Goal: Task Accomplishment & Management: Use online tool/utility

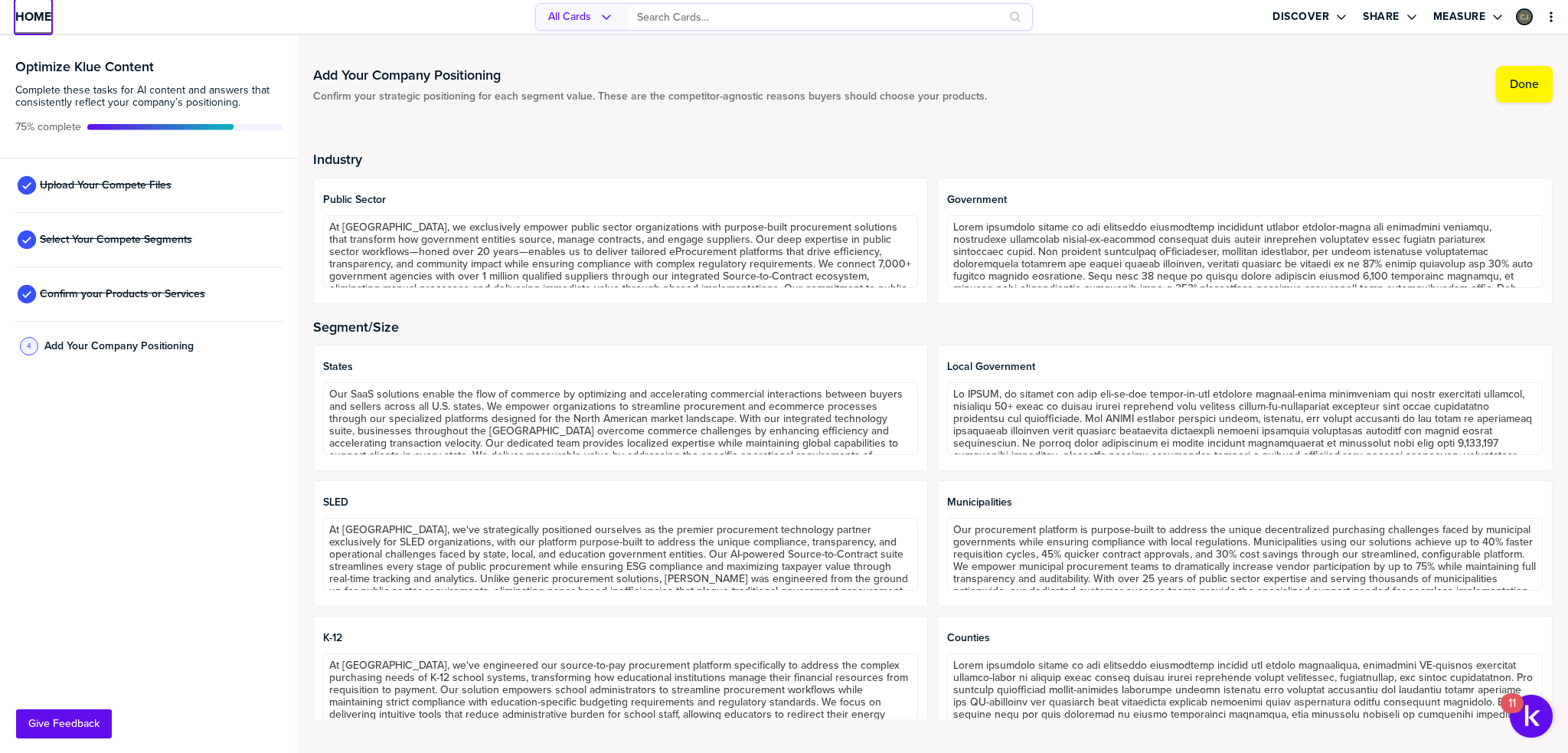
click at [30, 27] on link "Home" at bounding box center [33, 17] width 36 height 34
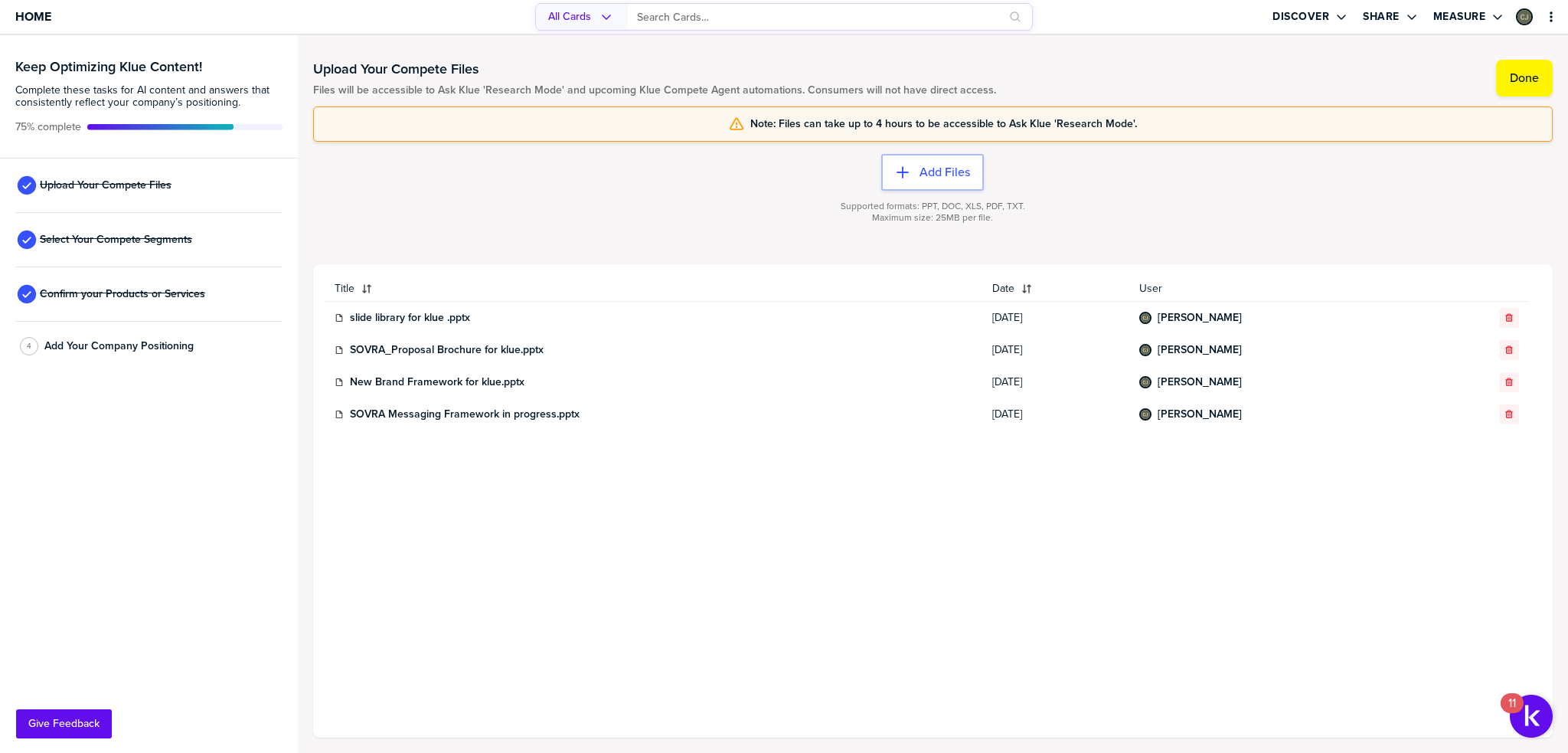
click at [145, 172] on div "Upload Your Compete Files" at bounding box center [149, 186] width 267 height 55
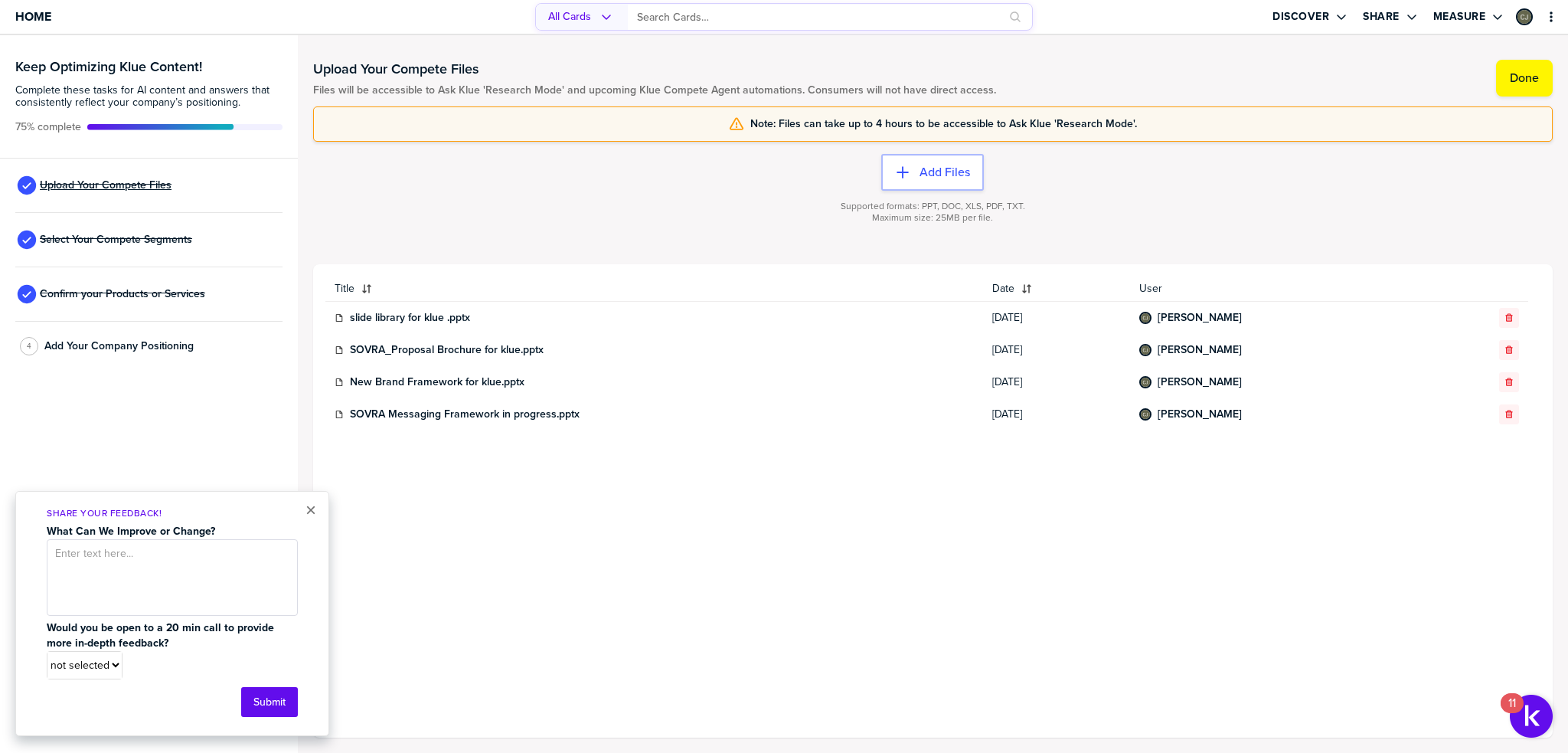
click at [140, 183] on span "Upload Your Compete Files" at bounding box center [105, 186] width 132 height 13
drag, startPoint x: 306, startPoint y: 507, endPoint x: 257, endPoint y: 404, distance: 114.1
click at [306, 507] on button "×" at bounding box center [311, 510] width 11 height 19
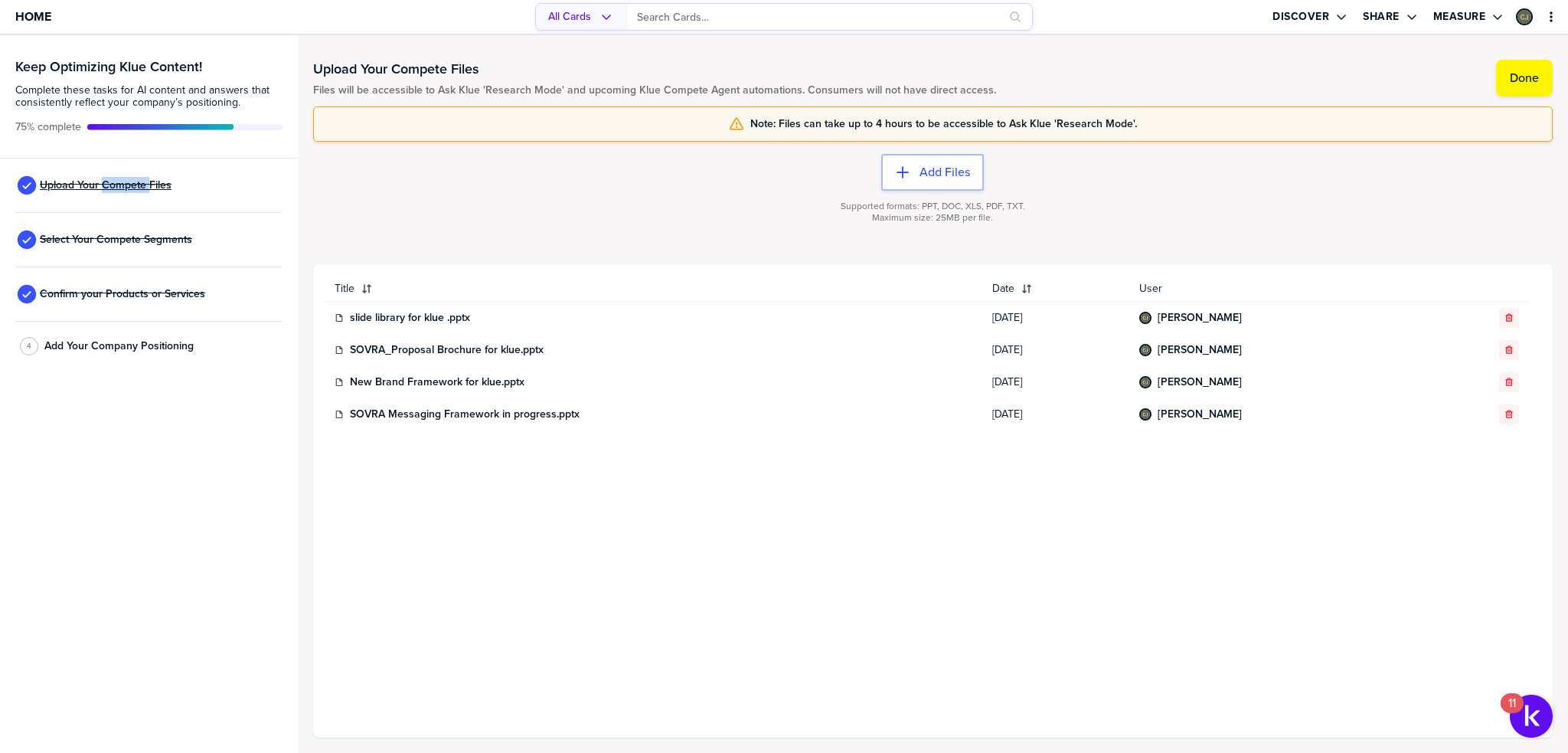
click at [52, 186] on span "Upload Your Compete Files" at bounding box center [105, 186] width 132 height 13
click at [19, 182] on icon at bounding box center [27, 185] width 19 height 19
click at [162, 188] on span "Upload Your Compete Files" at bounding box center [105, 186] width 132 height 13
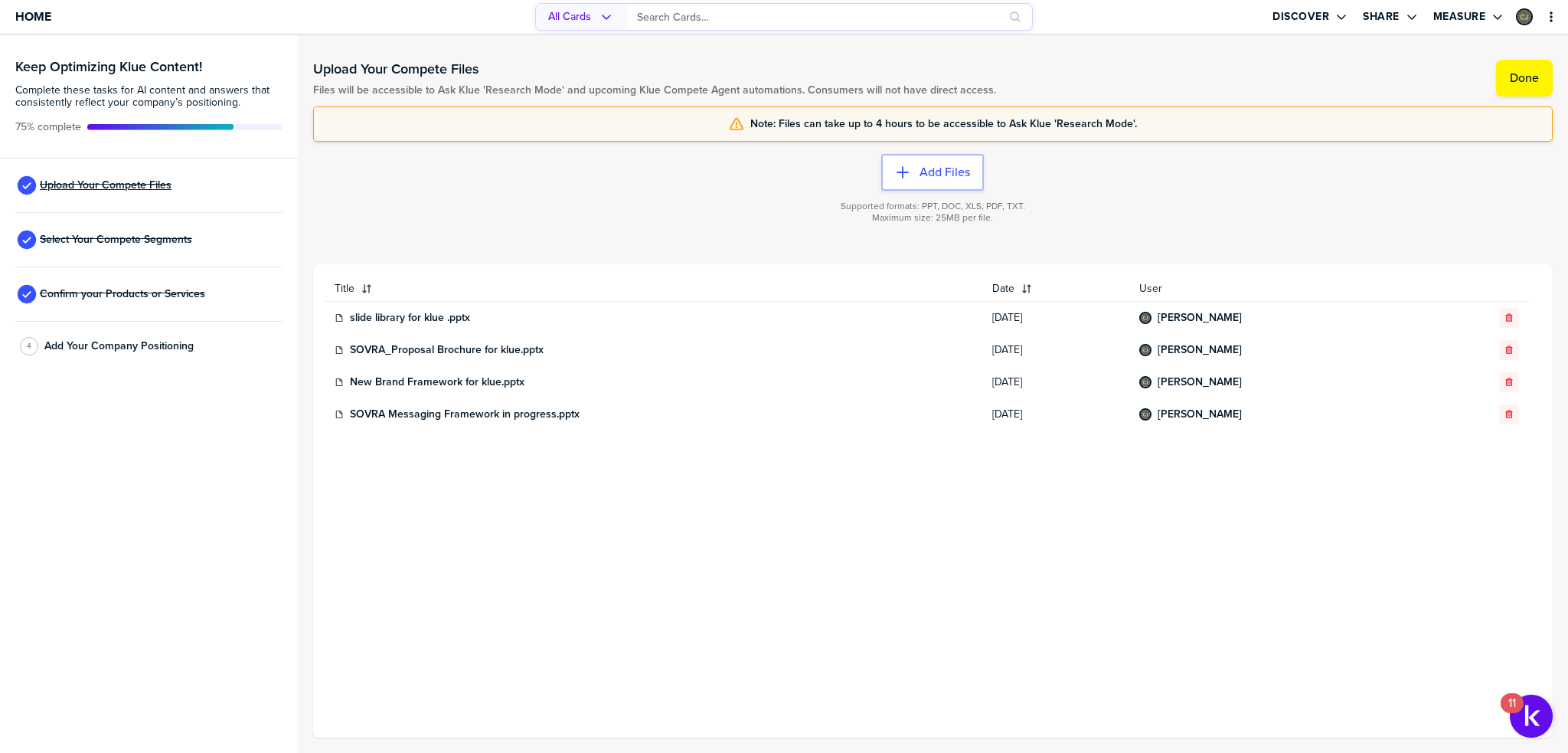
click at [162, 188] on span "Upload Your Compete Files" at bounding box center [105, 186] width 132 height 13
click at [102, 240] on span "Select Your Compete Segments" at bounding box center [116, 240] width 152 height 13
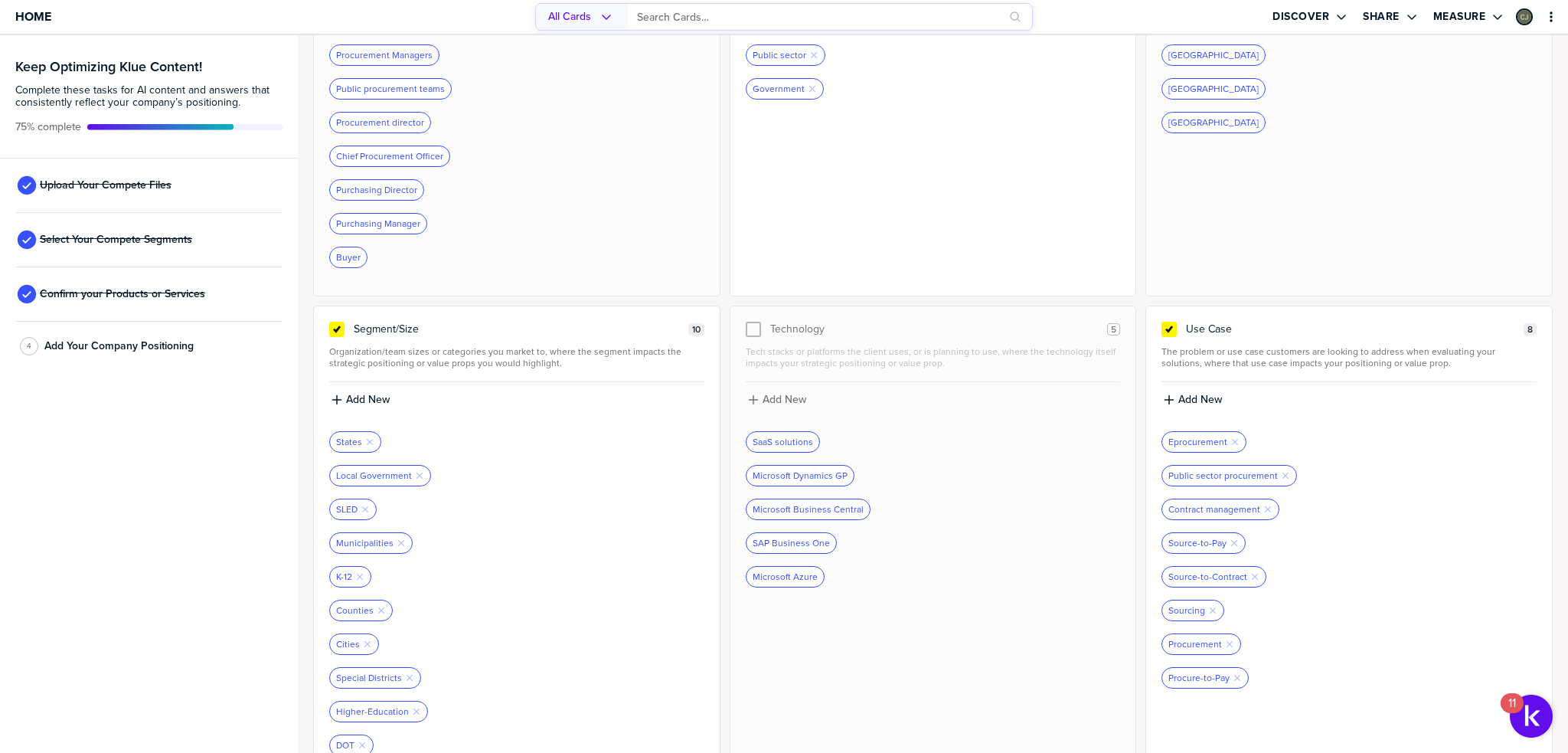
scroll to position [224, 0]
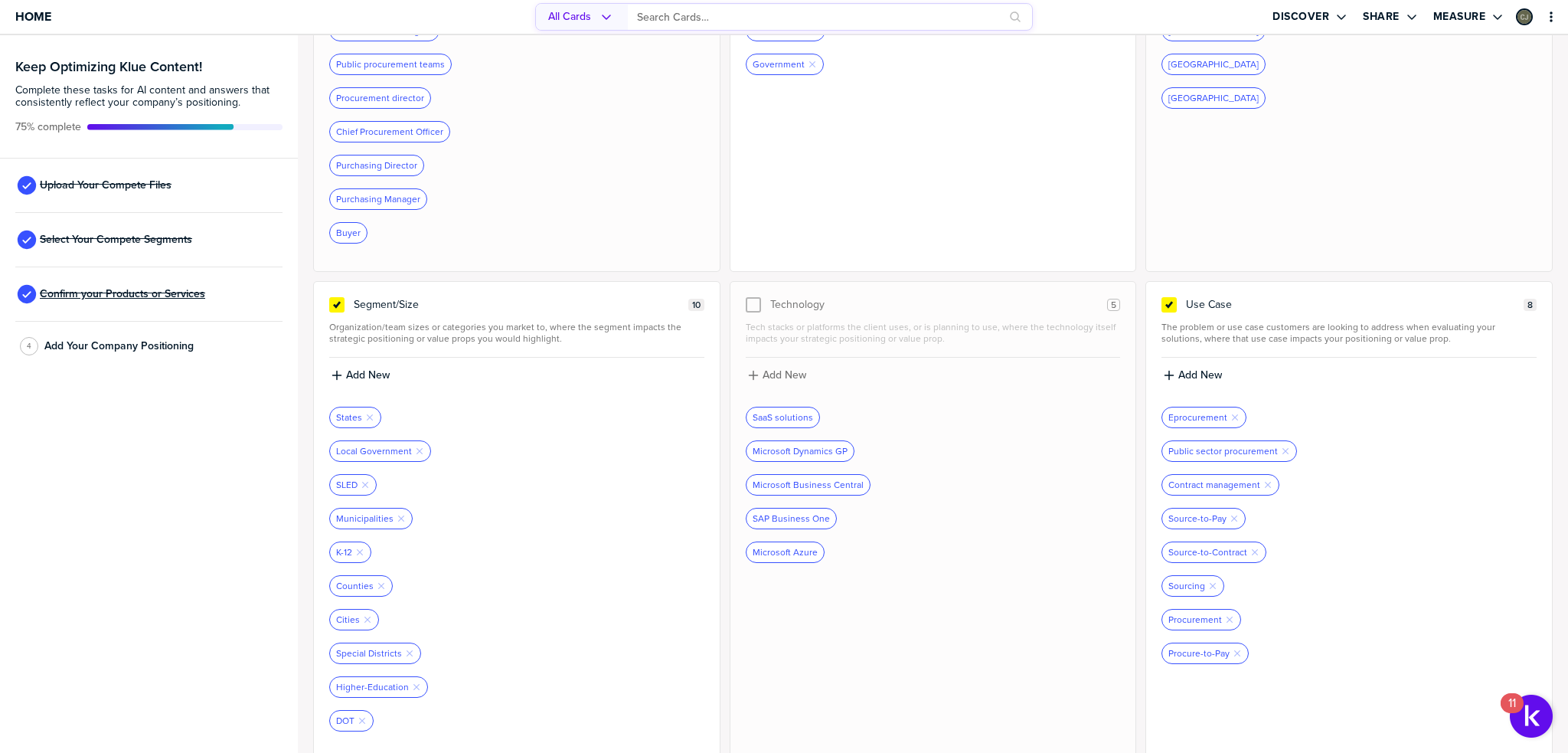
click at [122, 291] on span "Confirm your Products or Services" at bounding box center [122, 294] width 166 height 13
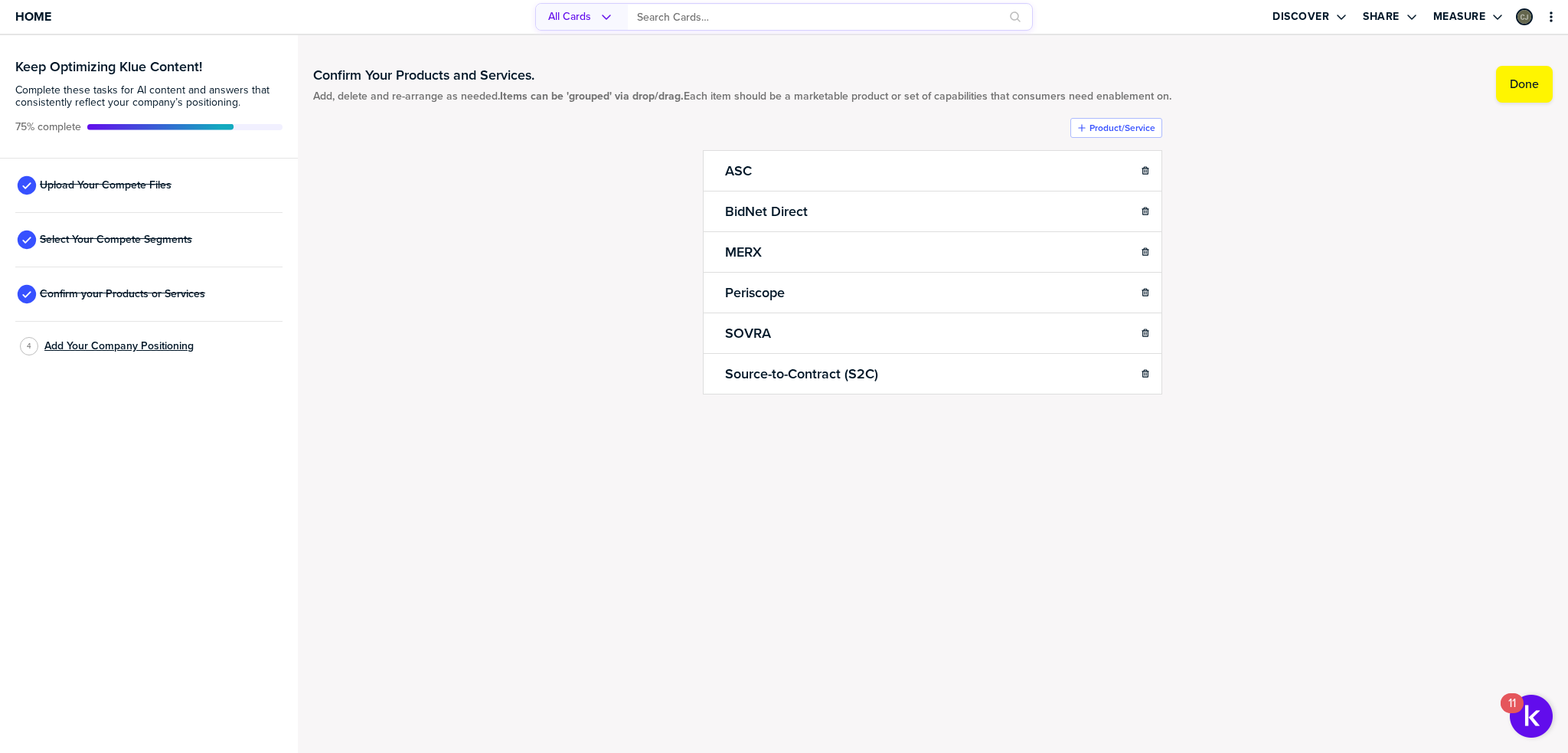
click at [159, 349] on span "Add Your Company Positioning" at bounding box center [119, 346] width 150 height 13
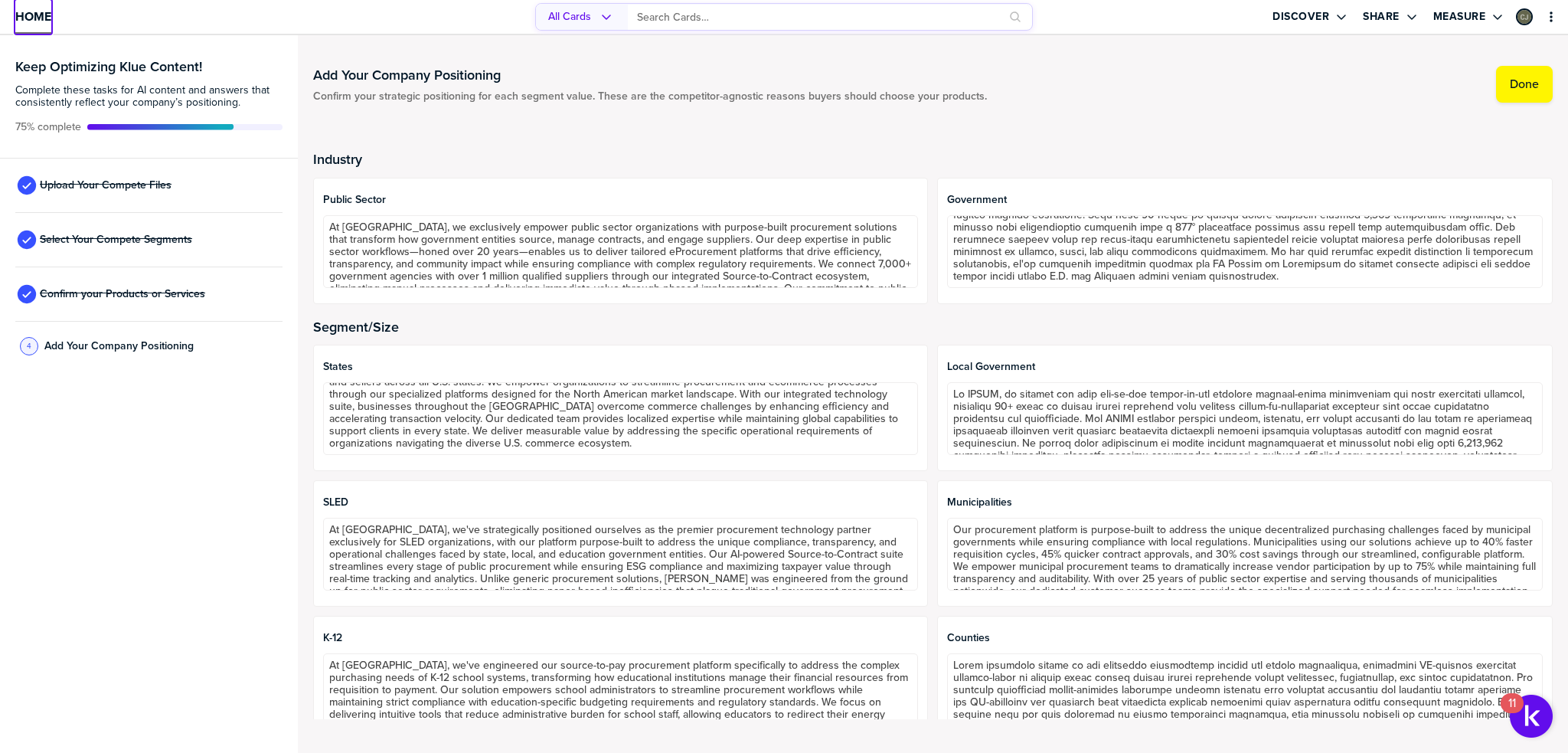
click at [46, 18] on span "Home" at bounding box center [33, 16] width 36 height 13
